Goal: Transaction & Acquisition: Book appointment/travel/reservation

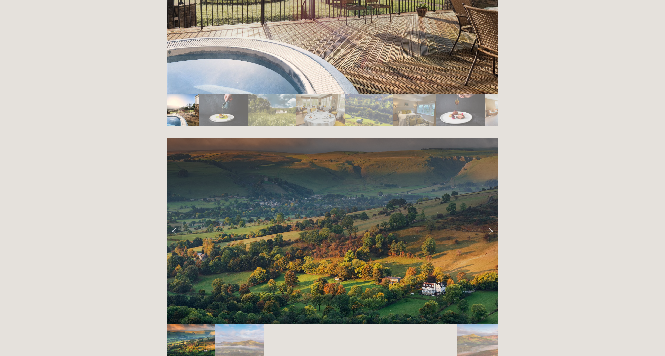
scroll to position [1360, 0]
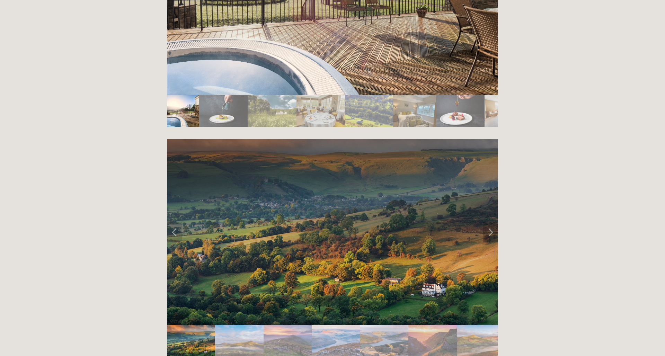
click at [344, 222] on link "Next Slide" at bounding box center [490, 232] width 15 height 21
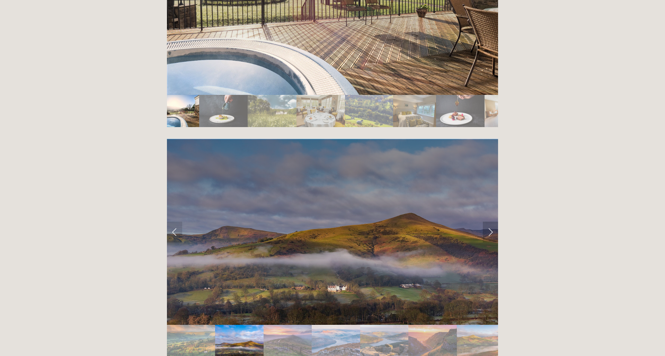
click at [344, 222] on link "Next Slide" at bounding box center [490, 232] width 15 height 21
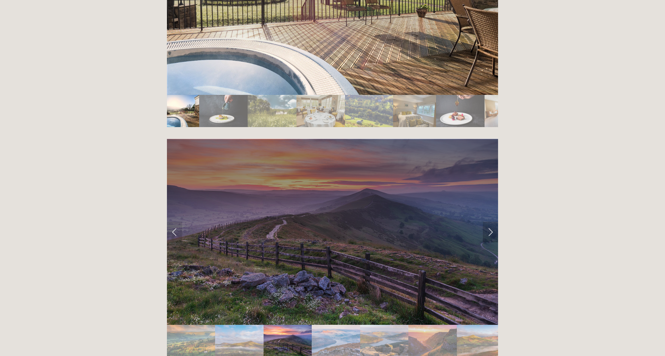
click at [344, 222] on link "Next Slide" at bounding box center [490, 232] width 15 height 21
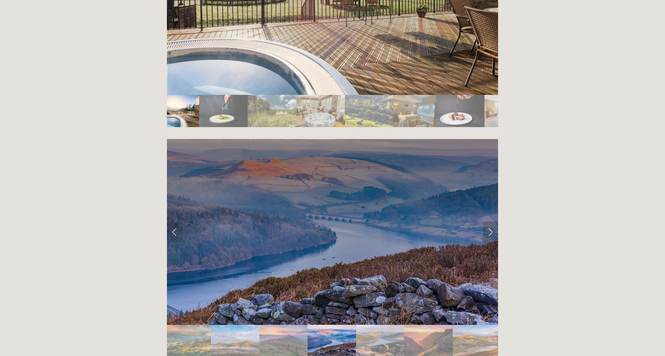
click at [344, 222] on link "Next Slide" at bounding box center [490, 232] width 15 height 21
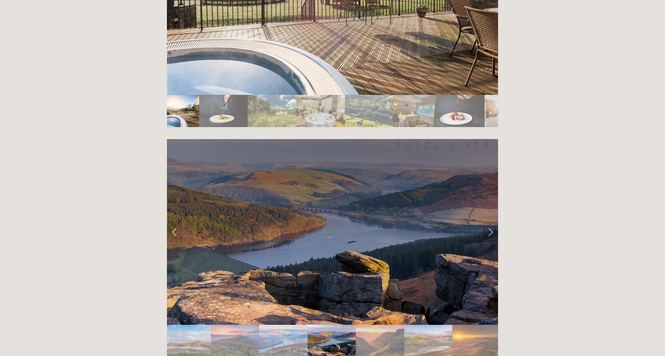
click at [344, 222] on link "Next Slide" at bounding box center [490, 232] width 15 height 21
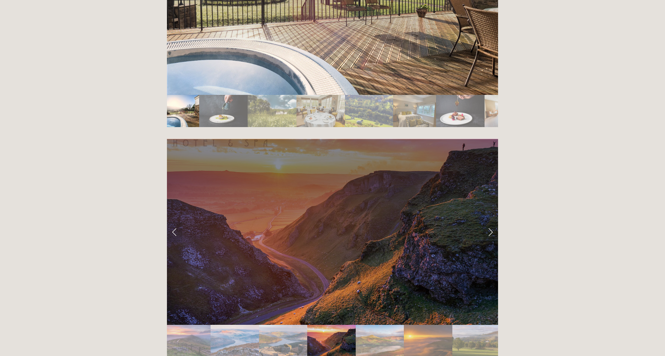
click at [344, 222] on link "Next Slide" at bounding box center [490, 232] width 15 height 21
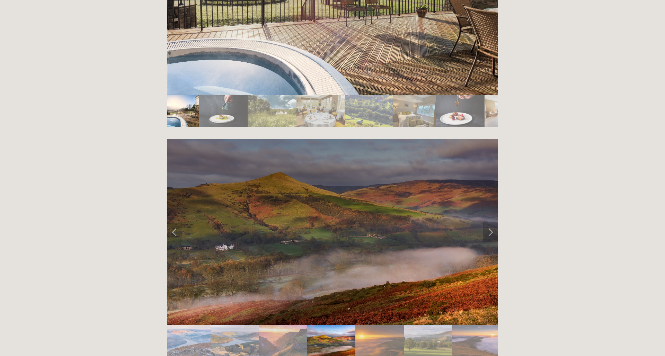
click at [344, 222] on link "Next Slide" at bounding box center [490, 232] width 15 height 21
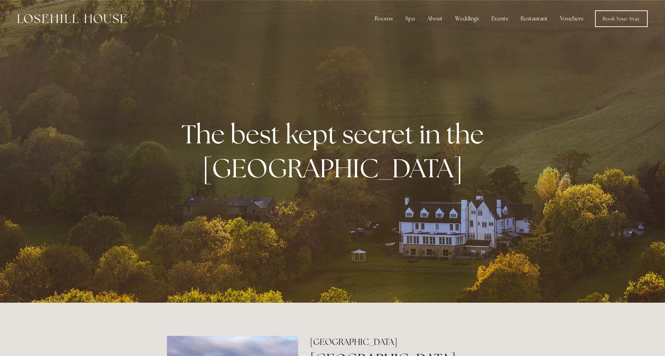
scroll to position [0, 0]
click at [344, 20] on link "Book Your Stay" at bounding box center [621, 18] width 53 height 17
click at [344, 58] on div at bounding box center [332, 151] width 665 height 303
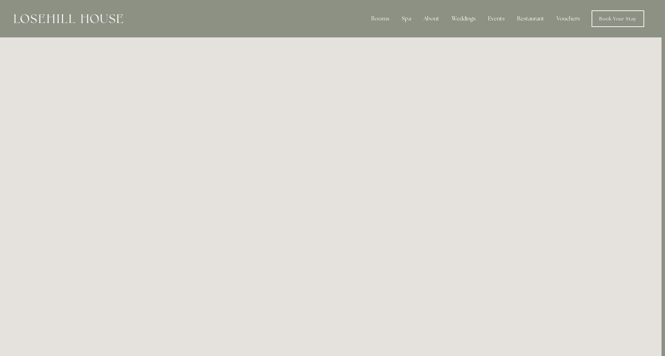
scroll to position [0, 3]
